Goal: Transaction & Acquisition: Download file/media

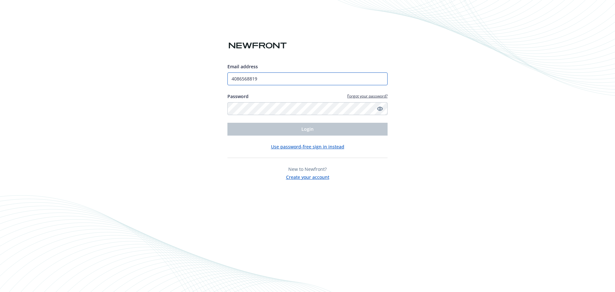
drag, startPoint x: 292, startPoint y: 78, endPoint x: 119, endPoint y: 78, distance: 173.0
click at [119, 78] on div "Email address 4086568819 Password Forgot your password? Login Use password-free…" at bounding box center [307, 146] width 615 height 292
type input "[PERSON_NAME][EMAIL_ADDRESS][DOMAIN_NAME]"
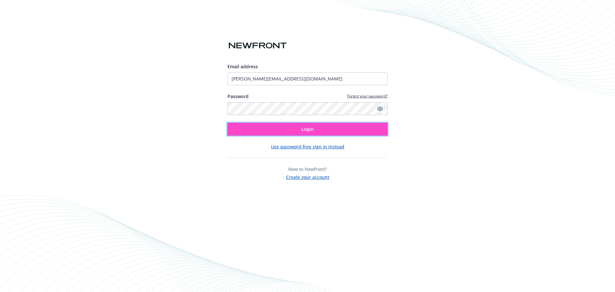
click at [274, 128] on button "Login" at bounding box center [307, 129] width 160 height 13
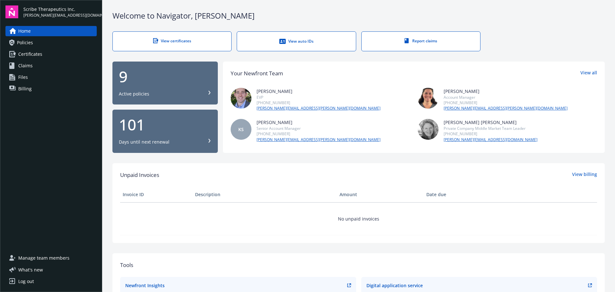
click at [47, 47] on link "Policies" at bounding box center [50, 42] width 91 height 10
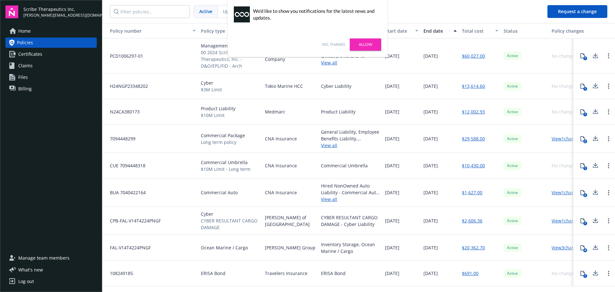
click at [365, 43] on link "Allow" at bounding box center [365, 44] width 31 height 12
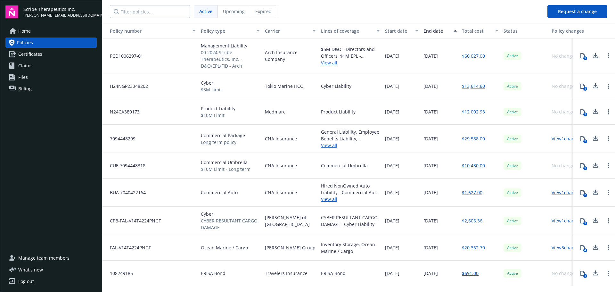
click at [595, 165] on icon at bounding box center [596, 164] width 4 height 4
